Goal: Task Accomplishment & Management: Use online tool/utility

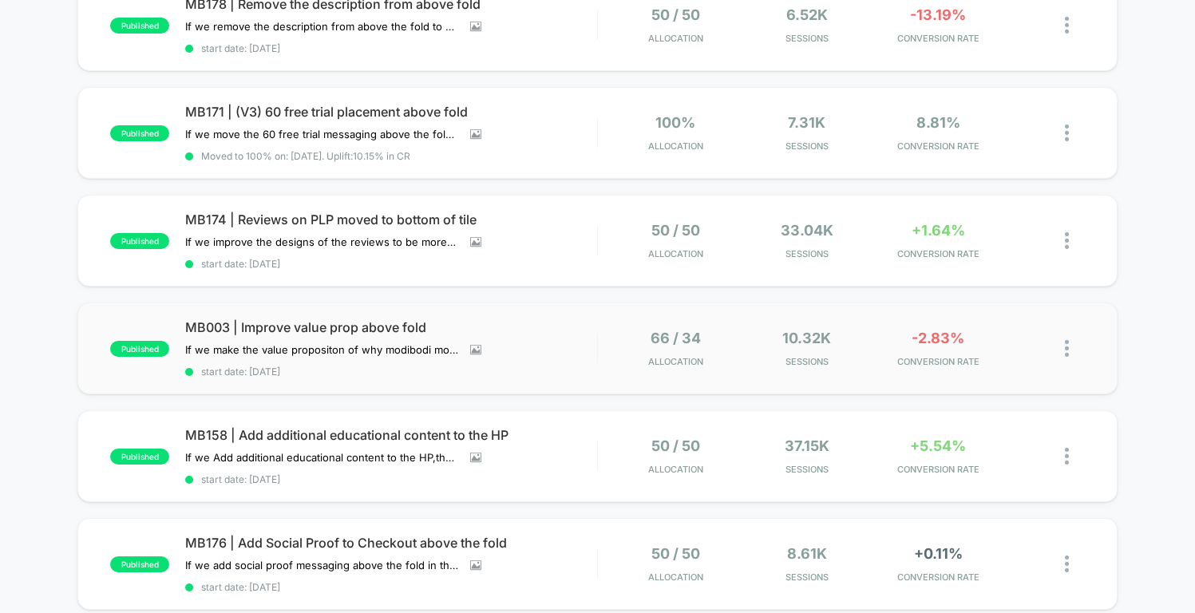
scroll to position [217, 0]
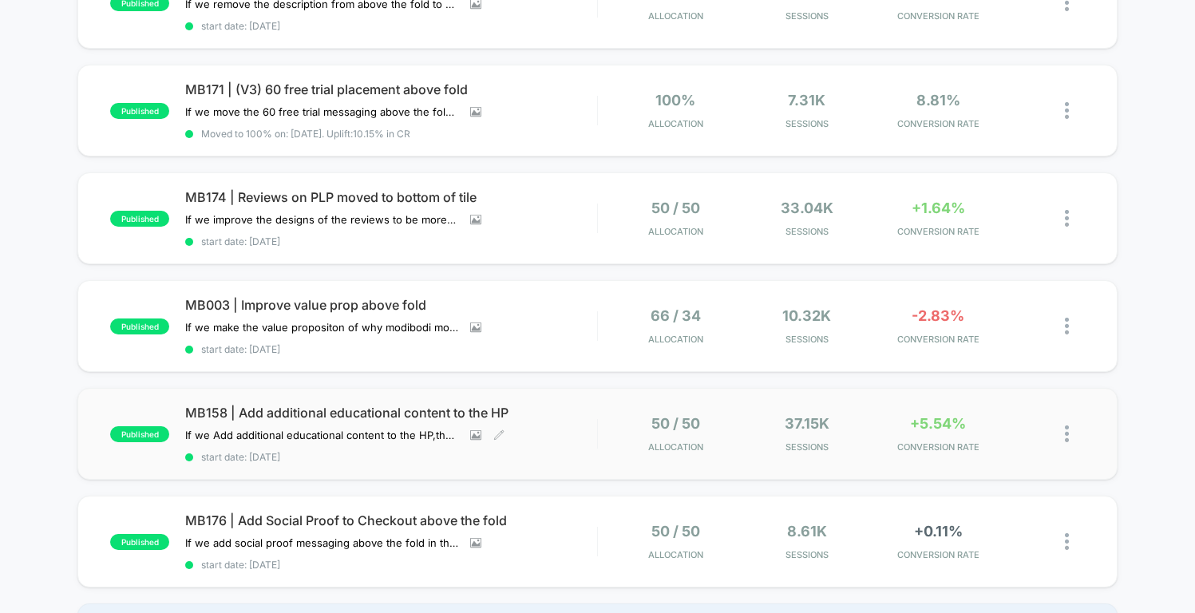
click at [340, 405] on span "MB158 | Add additional educational content to the HP" at bounding box center [390, 413] width 411 height 16
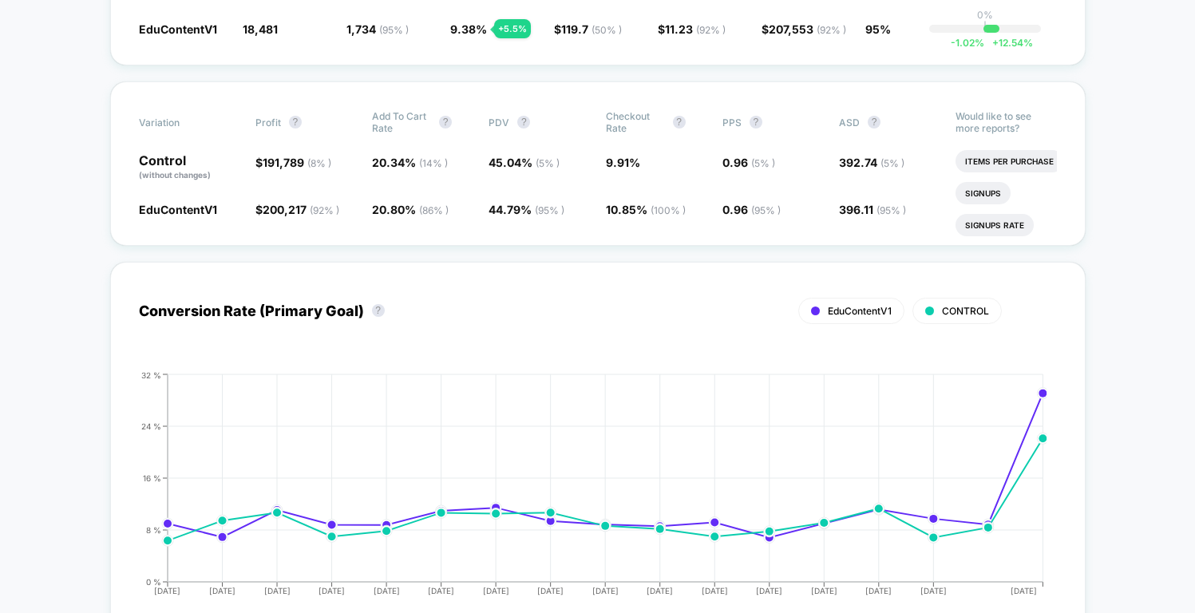
scroll to position [774, 0]
